Goal: Task Accomplishment & Management: Use online tool/utility

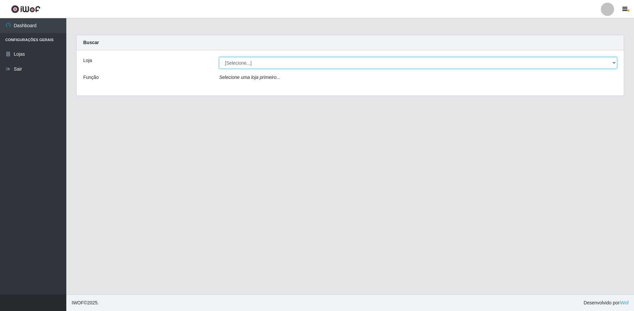
click at [299, 62] on select "[Selecione...] Extrabom - Loja 13 [GEOGRAPHIC_DATA]" at bounding box center [418, 63] width 398 height 12
select select "436"
click at [219, 57] on select "[Selecione...] Extrabom - Loja 13 [GEOGRAPHIC_DATA]" at bounding box center [418, 63] width 398 height 12
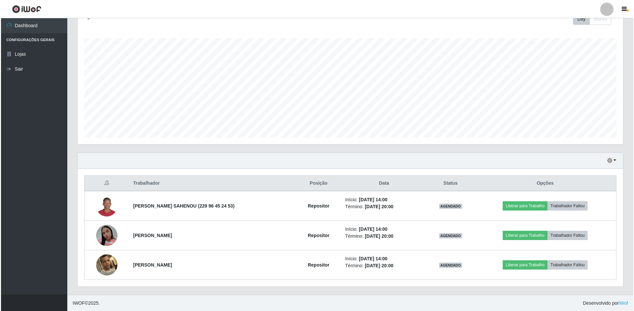
scroll to position [100, 0]
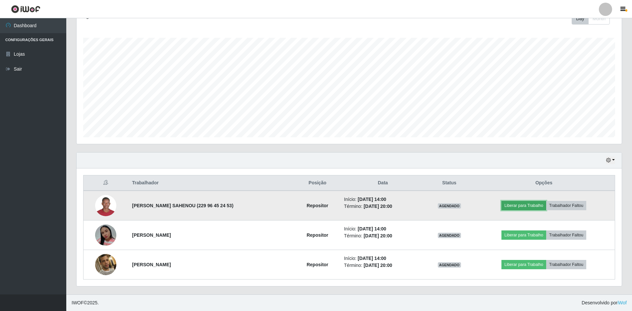
click at [510, 205] on button "Liberar para Trabalho" at bounding box center [524, 205] width 45 height 9
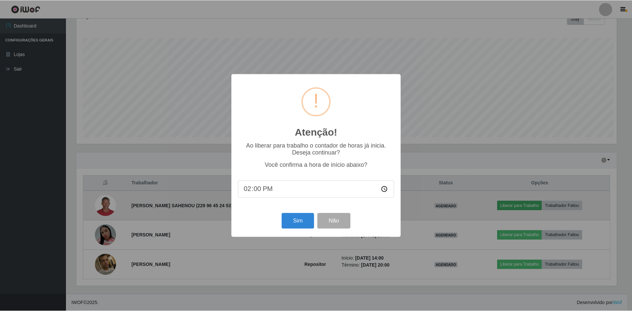
scroll to position [138, 542]
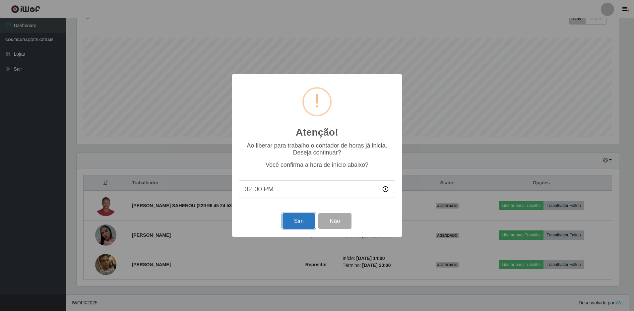
click at [297, 221] on button "Sim" at bounding box center [298, 221] width 32 height 16
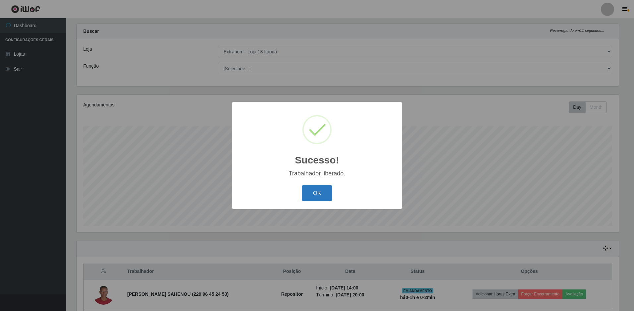
click at [319, 193] on button "OK" at bounding box center [317, 193] width 31 height 16
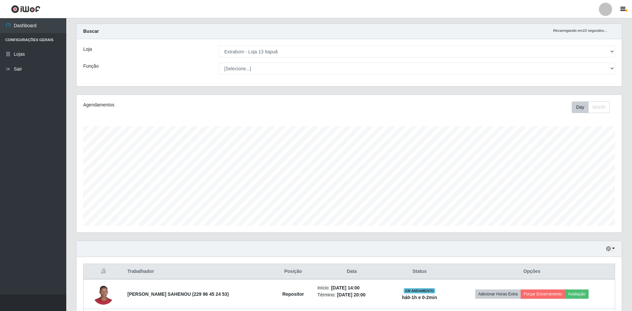
scroll to position [100, 0]
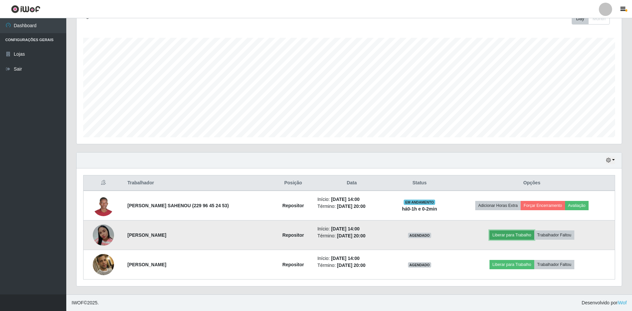
click at [505, 234] on button "Liberar para Trabalho" at bounding box center [512, 234] width 45 height 9
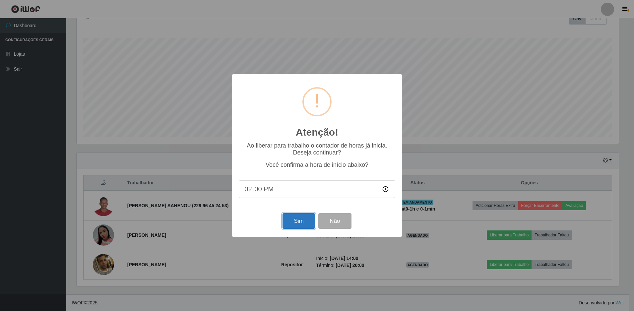
click at [293, 225] on button "Sim" at bounding box center [298, 221] width 32 height 16
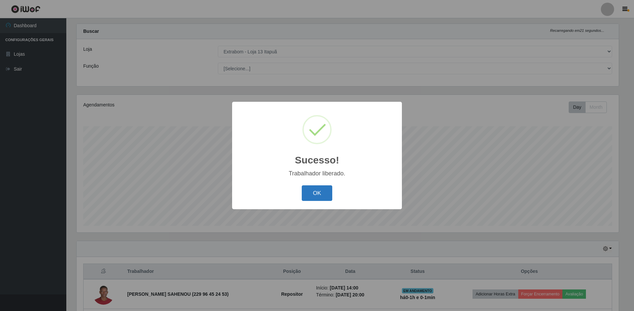
click at [313, 195] on button "OK" at bounding box center [317, 193] width 31 height 16
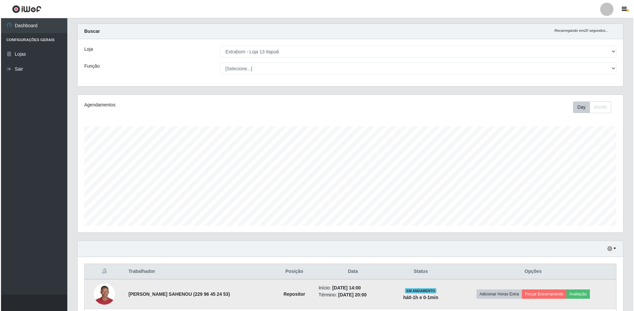
scroll to position [100, 0]
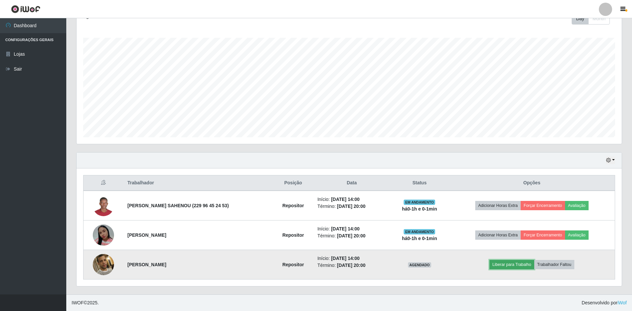
click at [508, 265] on button "Liberar para Trabalho" at bounding box center [512, 264] width 45 height 9
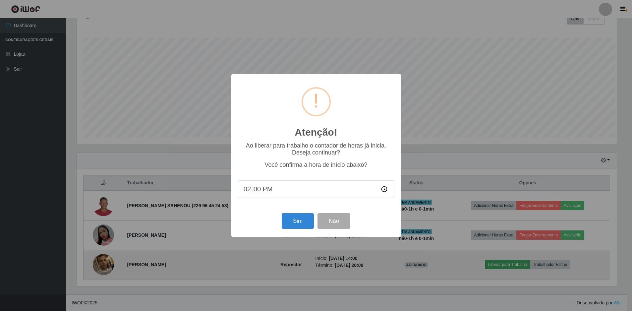
scroll to position [138, 542]
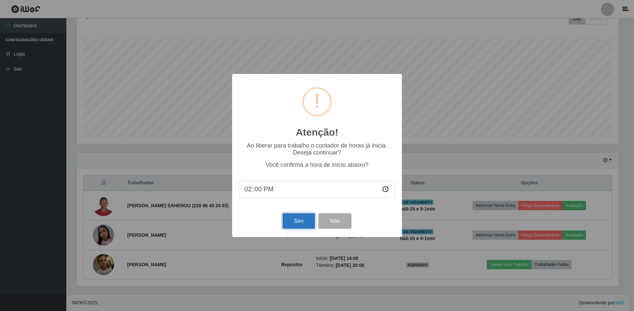
click at [300, 221] on button "Sim" at bounding box center [298, 221] width 32 height 16
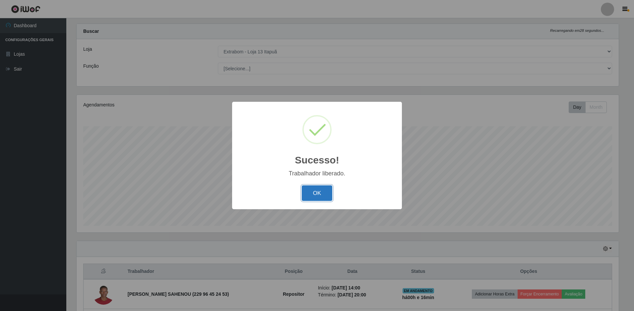
click at [322, 192] on button "OK" at bounding box center [317, 193] width 31 height 16
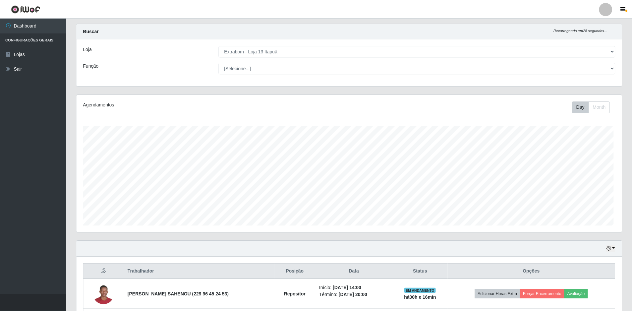
scroll to position [138, 545]
